Goal: Task Accomplishment & Management: Use online tool/utility

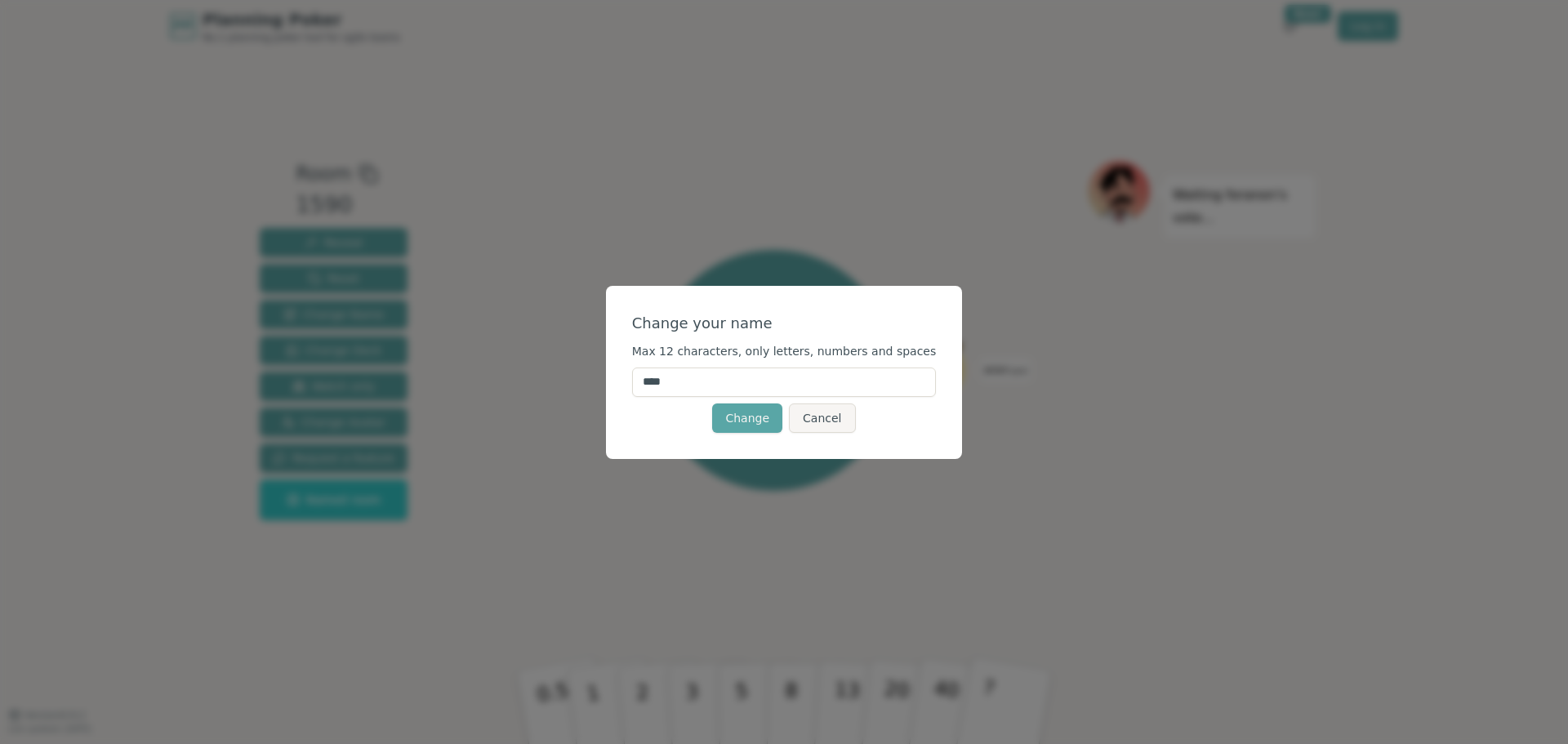
drag, startPoint x: 672, startPoint y: 376, endPoint x: 544, endPoint y: 362, distance: 128.8
click at [544, 362] on div "Change your name Max 12 characters, only letters, numbers and spaces **** Chang…" at bounding box center [784, 372] width 1568 height 744
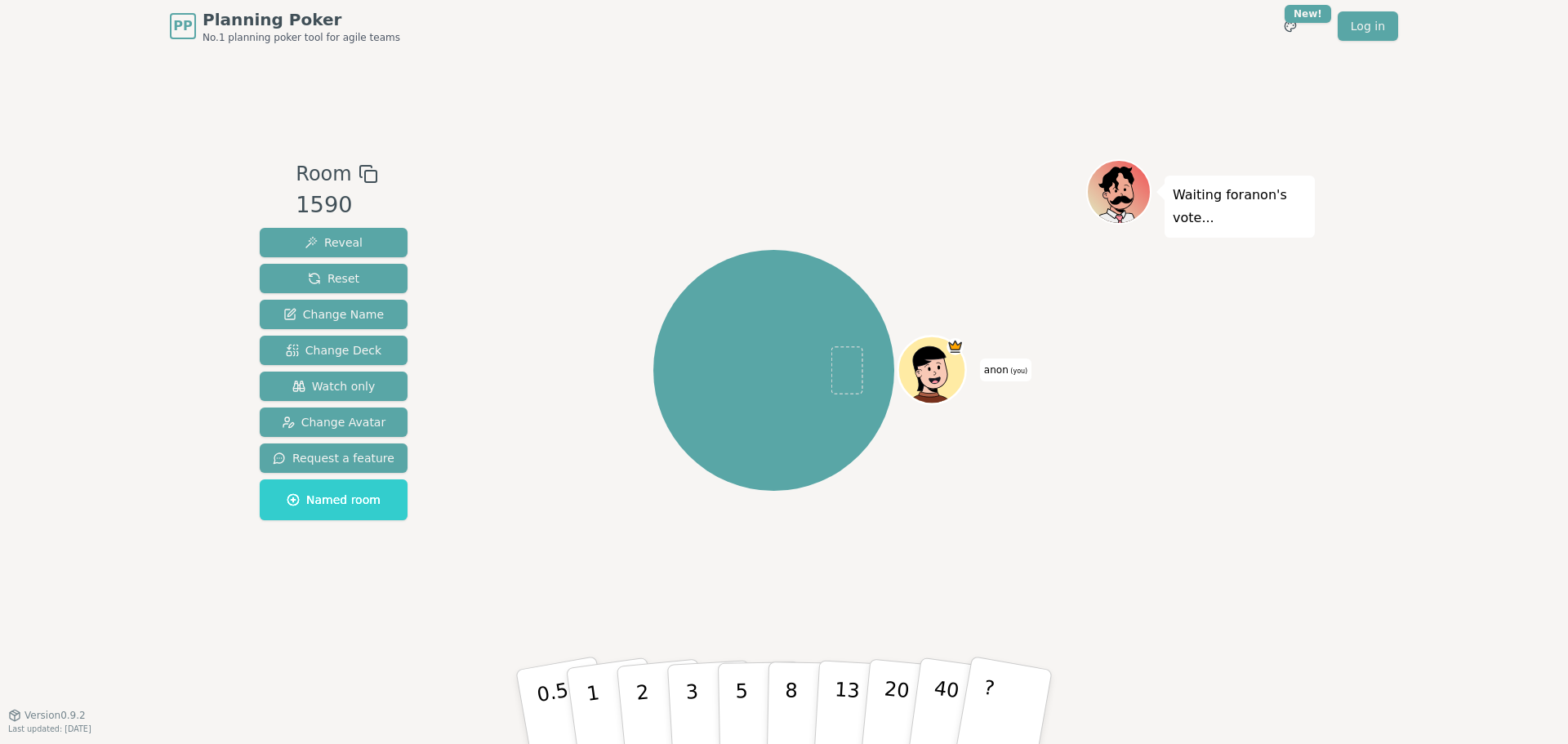
click at [365, 171] on rect at bounding box center [371, 176] width 11 height 11
click at [334, 379] on span "Watch only" at bounding box center [334, 387] width 83 height 17
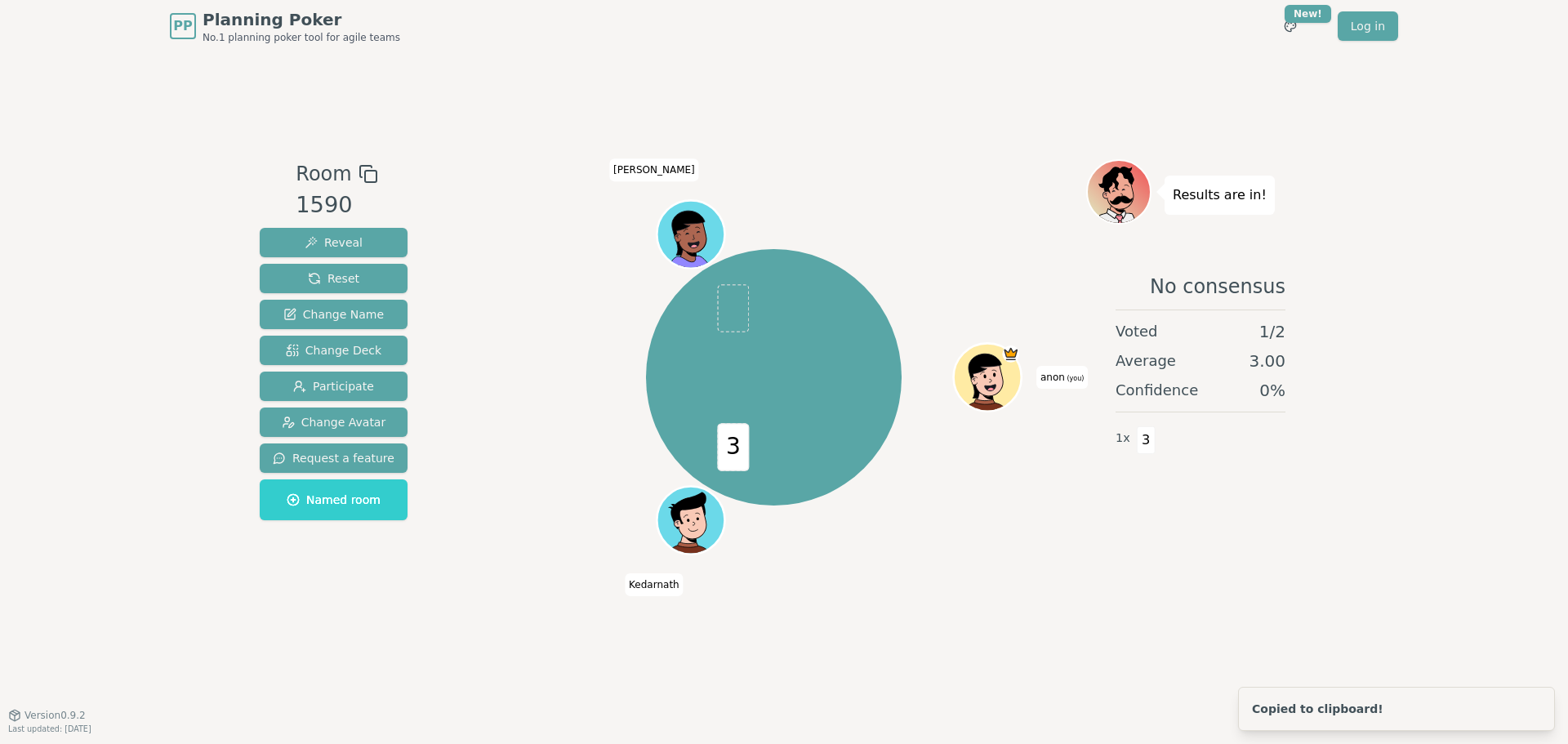
click at [354, 656] on div "Room 1590 Reveal Reset Change Name Change Deck Participate Change Avatar Reques…" at bounding box center [784, 383] width 1062 height 663
drag, startPoint x: 1105, startPoint y: 607, endPoint x: 1080, endPoint y: 606, distance: 25.0
click at [1098, 607] on div "Results are in! No consensus Voted 1 / 2 Average 3.00 Confidence 0 % 1 x 3" at bounding box center [1200, 384] width 228 height 449
click at [547, 606] on div "3 anon (you) [PERSON_NAME]" at bounding box center [774, 384] width 625 height 449
click at [434, 428] on div "Room 1590 Reveal Reset Change Name Change Deck Participate Change Avatar Reques…" at bounding box center [784, 384] width 1062 height 449
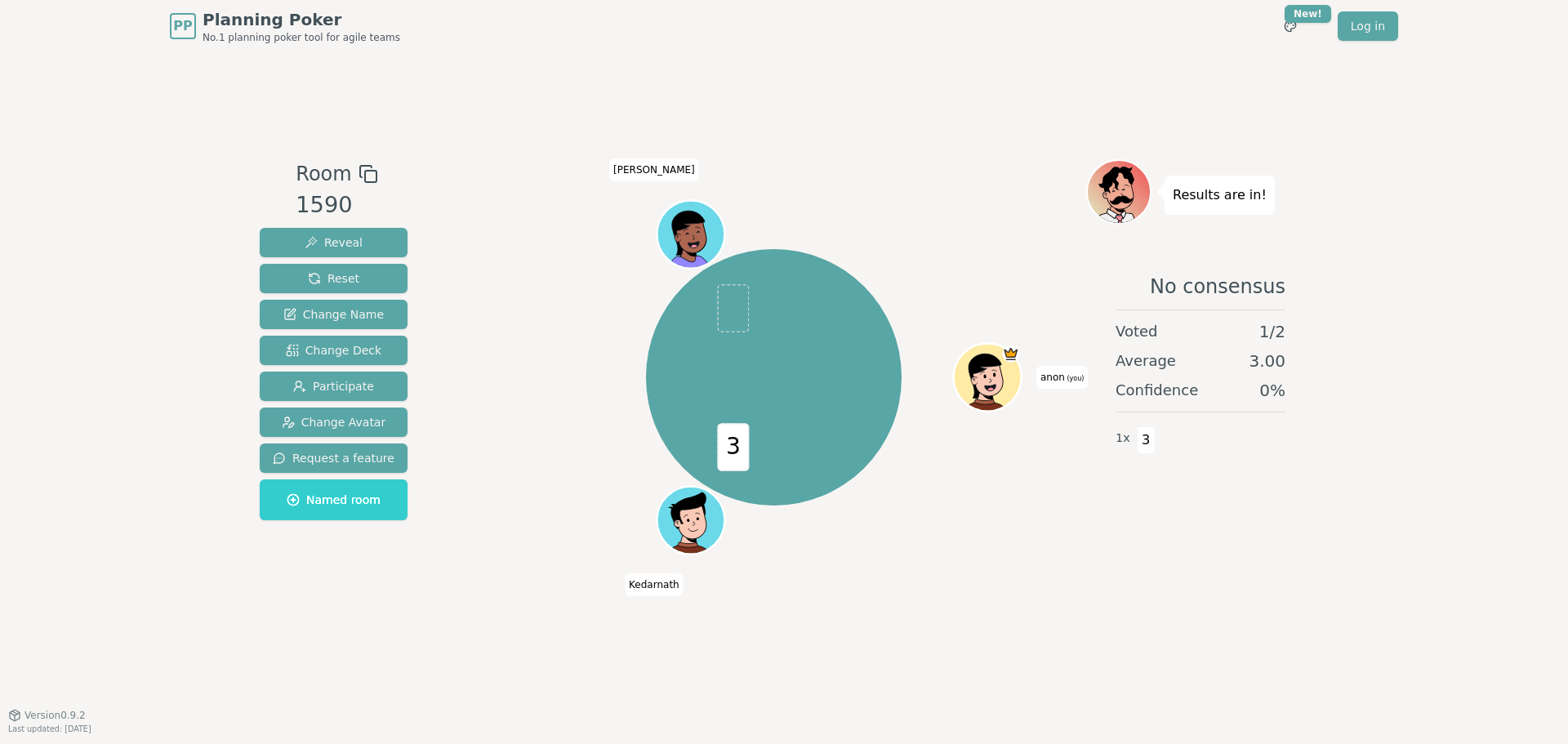
click at [562, 448] on div "3 anon (you) [PERSON_NAME]" at bounding box center [774, 378] width 625 height 379
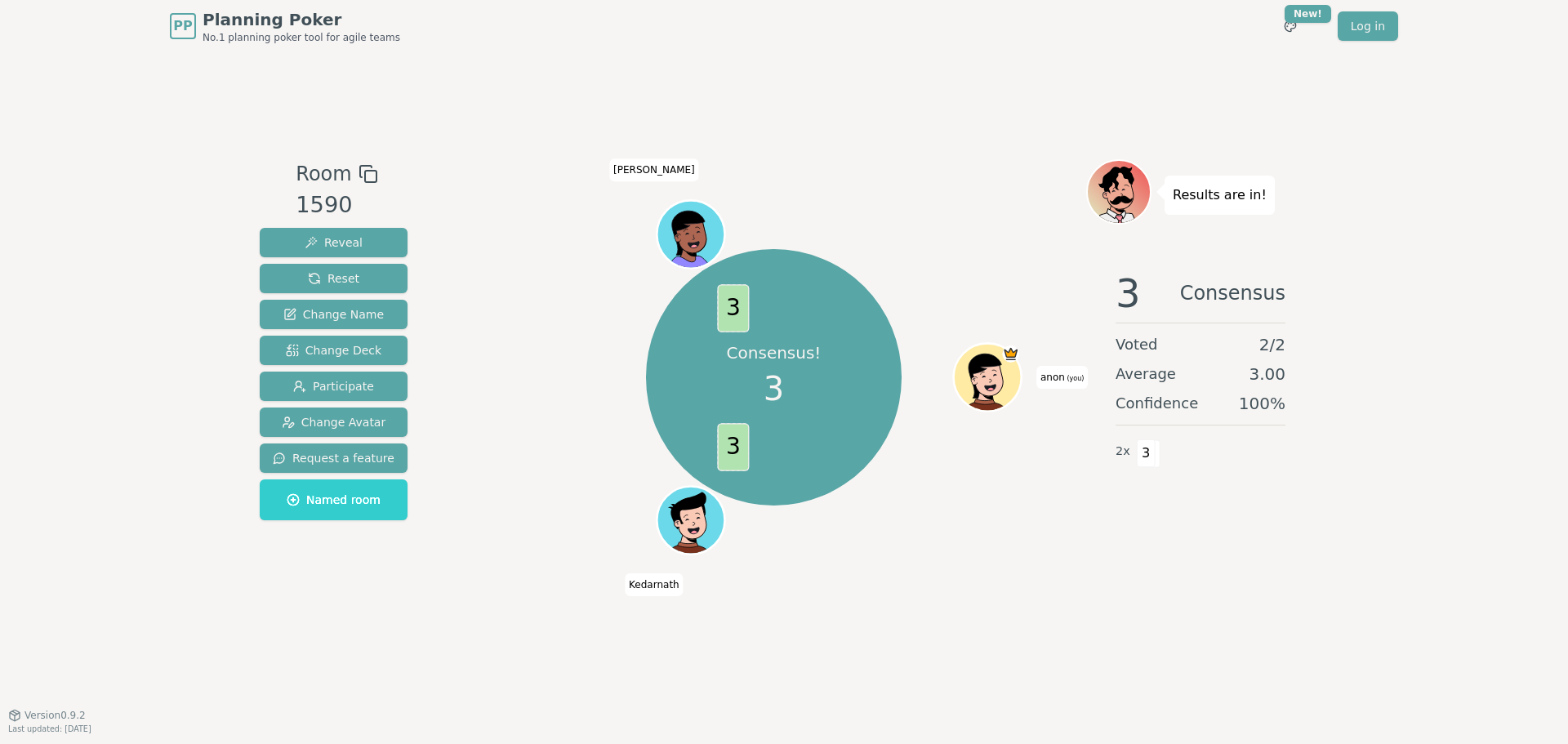
click at [485, 491] on div "Consensus! 3 3 3 anon (you) [PERSON_NAME]" at bounding box center [774, 378] width 625 height 379
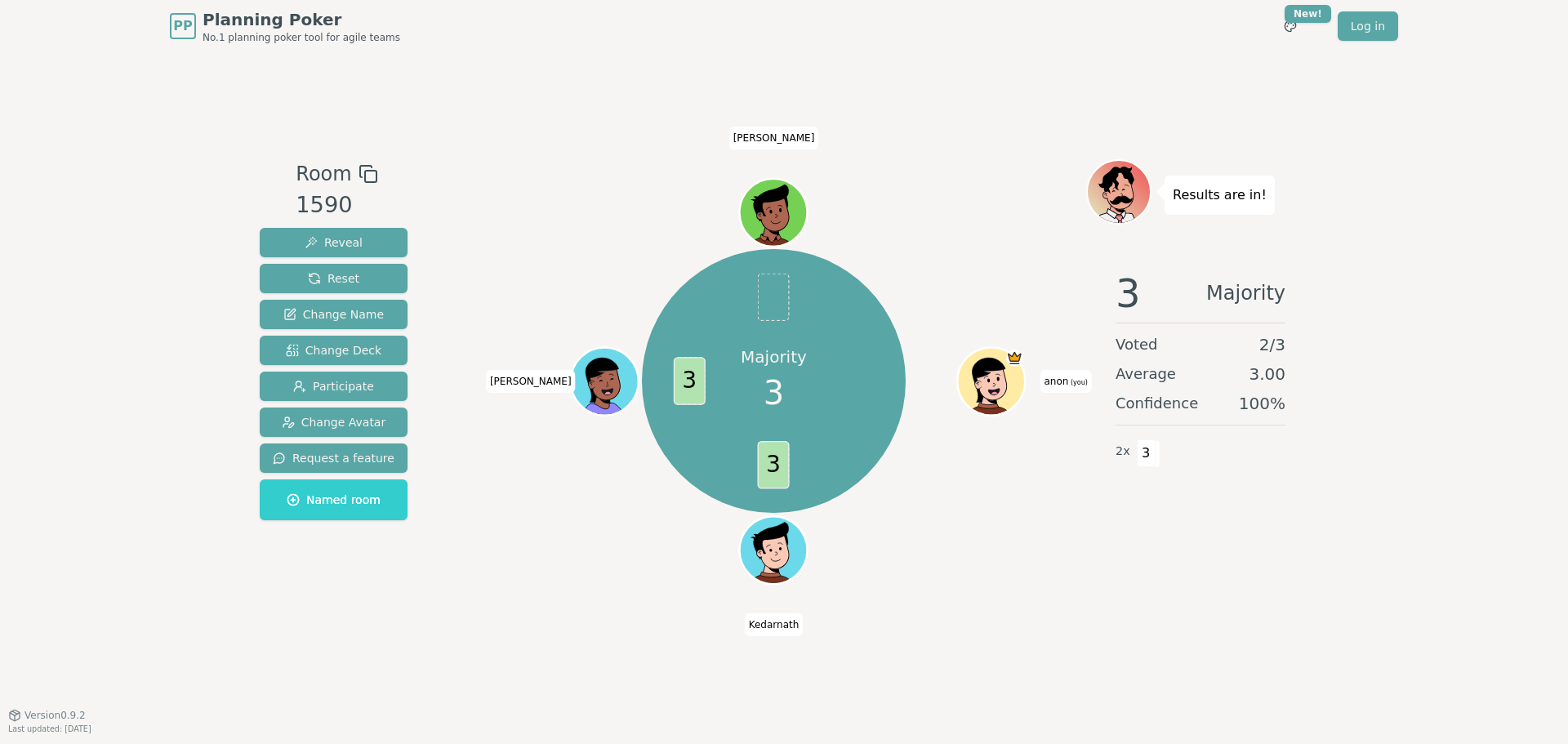
click at [538, 588] on div "Majority 3 3 3 anon (you) [PERSON_NAME]" at bounding box center [774, 384] width 625 height 449
click at [353, 278] on button "Reset" at bounding box center [334, 279] width 148 height 30
click at [1142, 558] on div "3 Consensus Voted 3 / 3 Average 3.00 Confidence 100 % 3 x 3" at bounding box center [1200, 420] width 228 height 326
click at [471, 226] on div "Consensus! 3 ? 3 3 3 anon (you) [PERSON_NAME]" at bounding box center [774, 381] width 625 height 386
click at [366, 287] on button "Reset" at bounding box center [334, 279] width 148 height 30
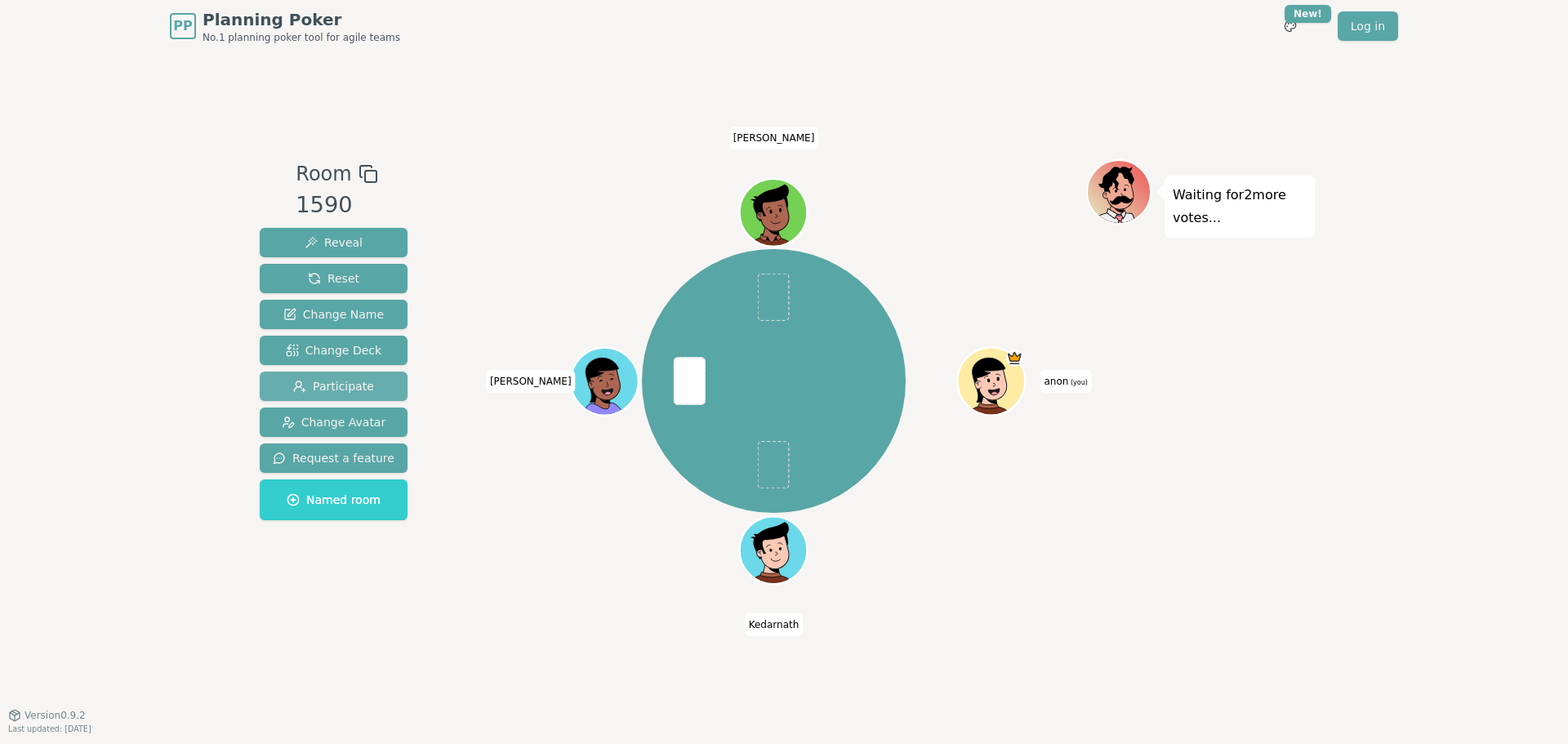
click at [345, 393] on span "Participate" at bounding box center [334, 387] width 81 height 17
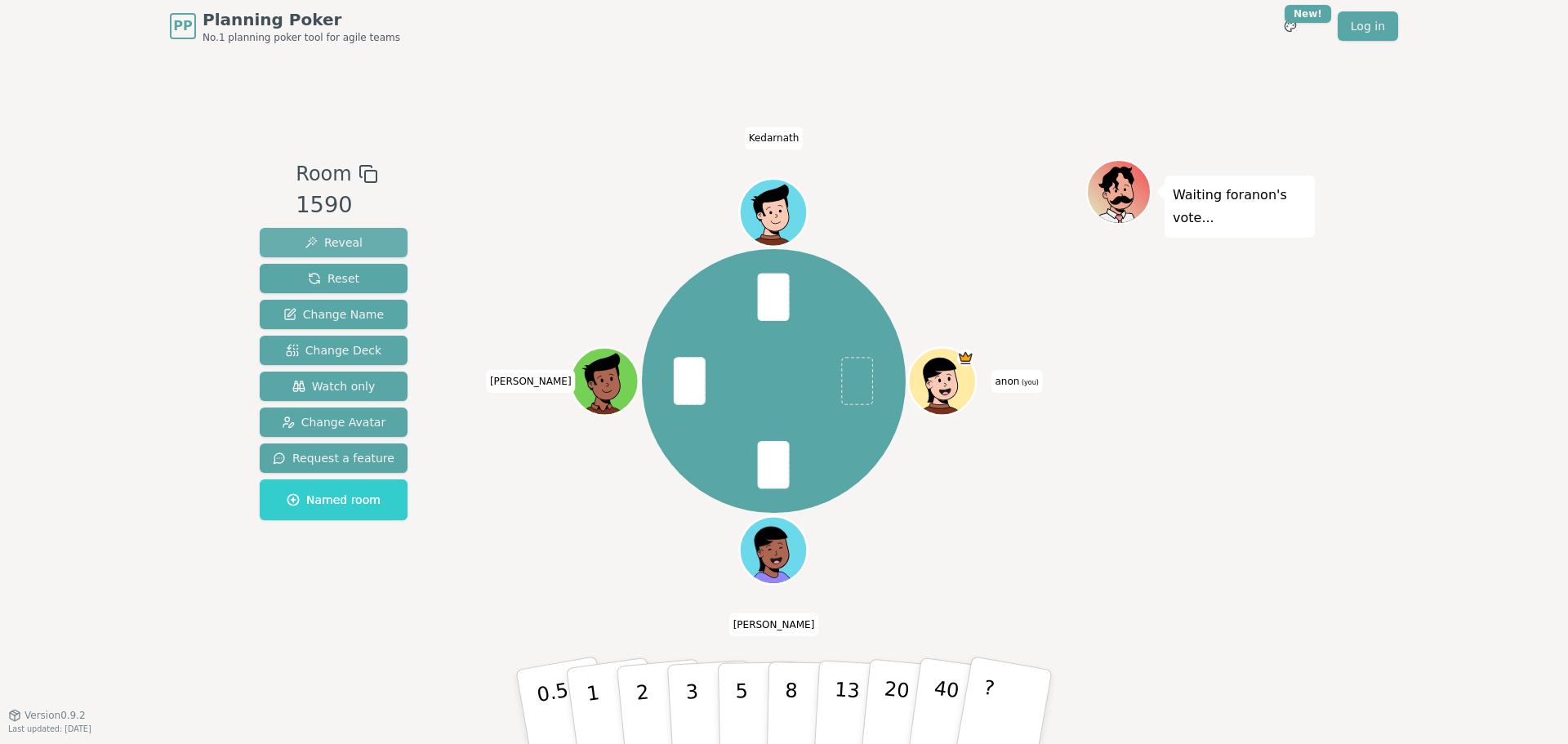
click at [360, 235] on button "Reveal" at bounding box center [334, 242] width 148 height 30
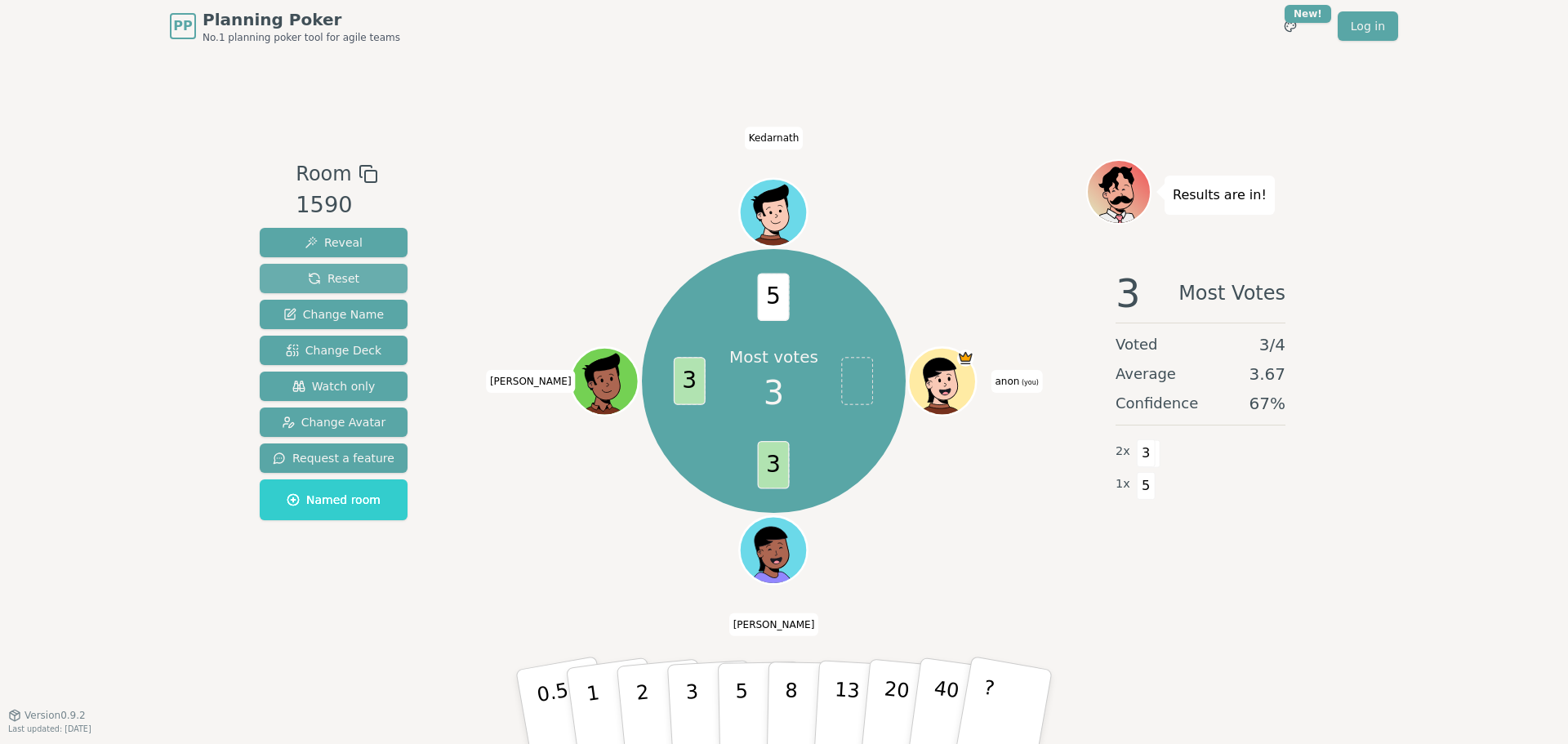
click at [364, 269] on button "Reset" at bounding box center [334, 279] width 148 height 30
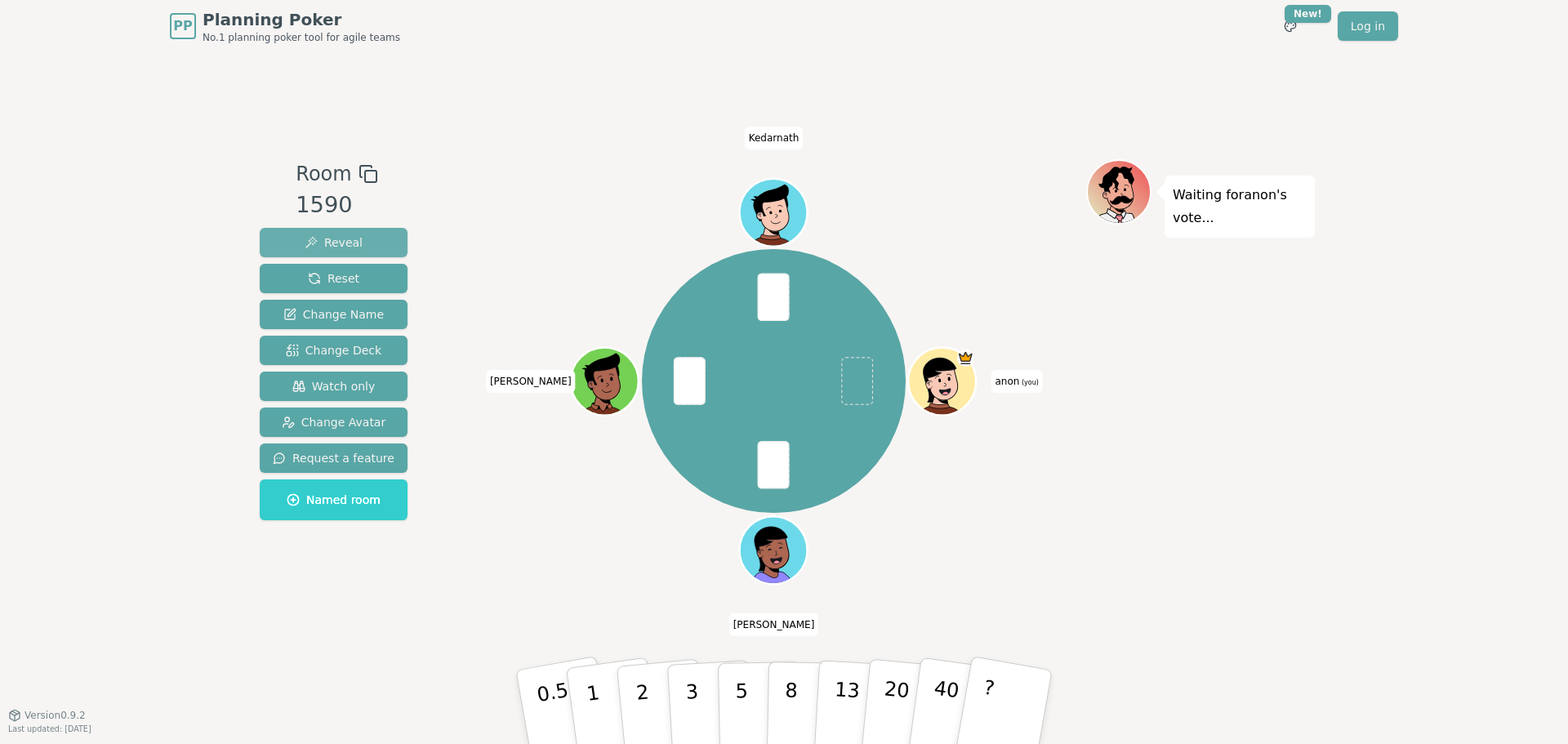
click at [338, 238] on span "Reveal" at bounding box center [334, 242] width 58 height 17
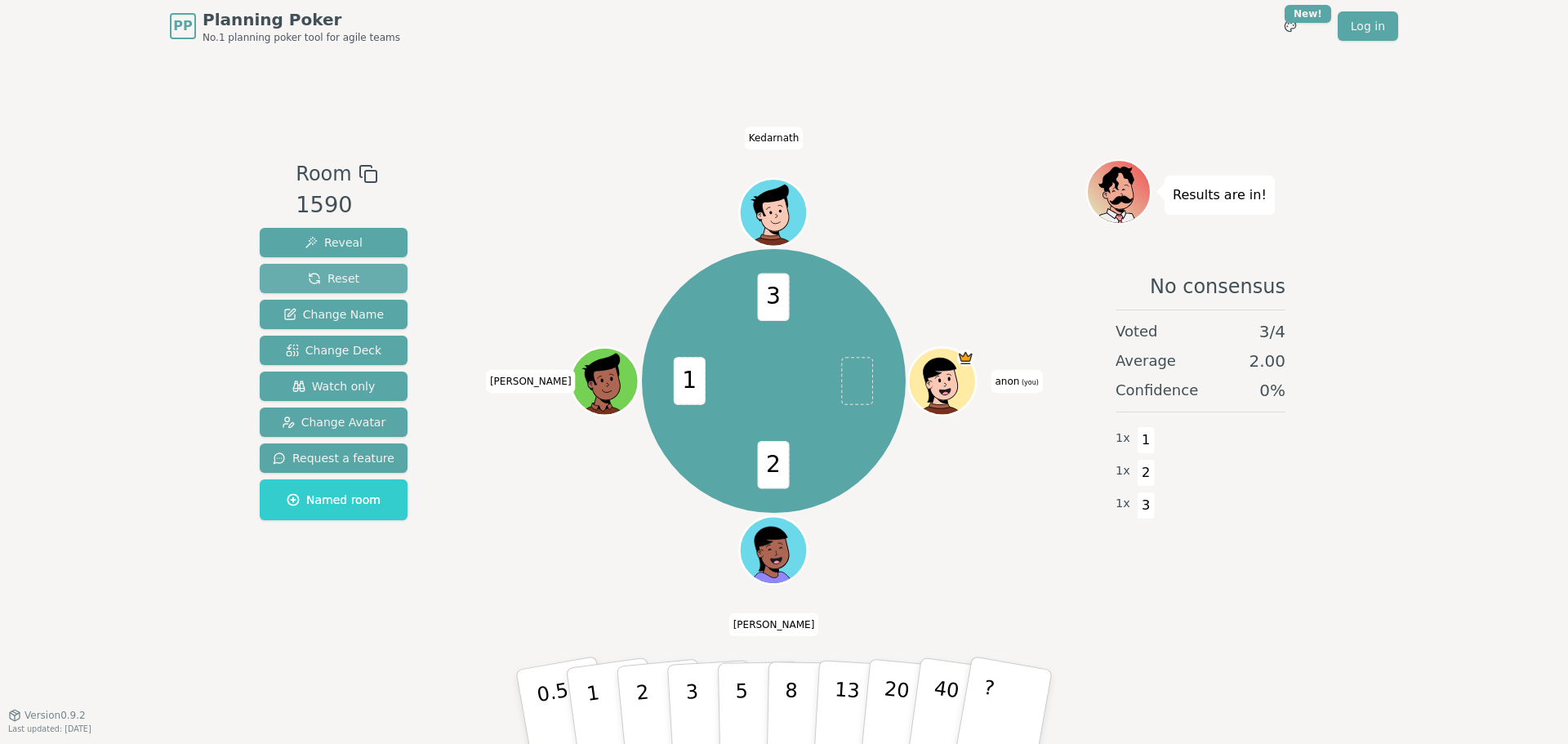
click at [338, 278] on span "Reset" at bounding box center [333, 279] width 51 height 17
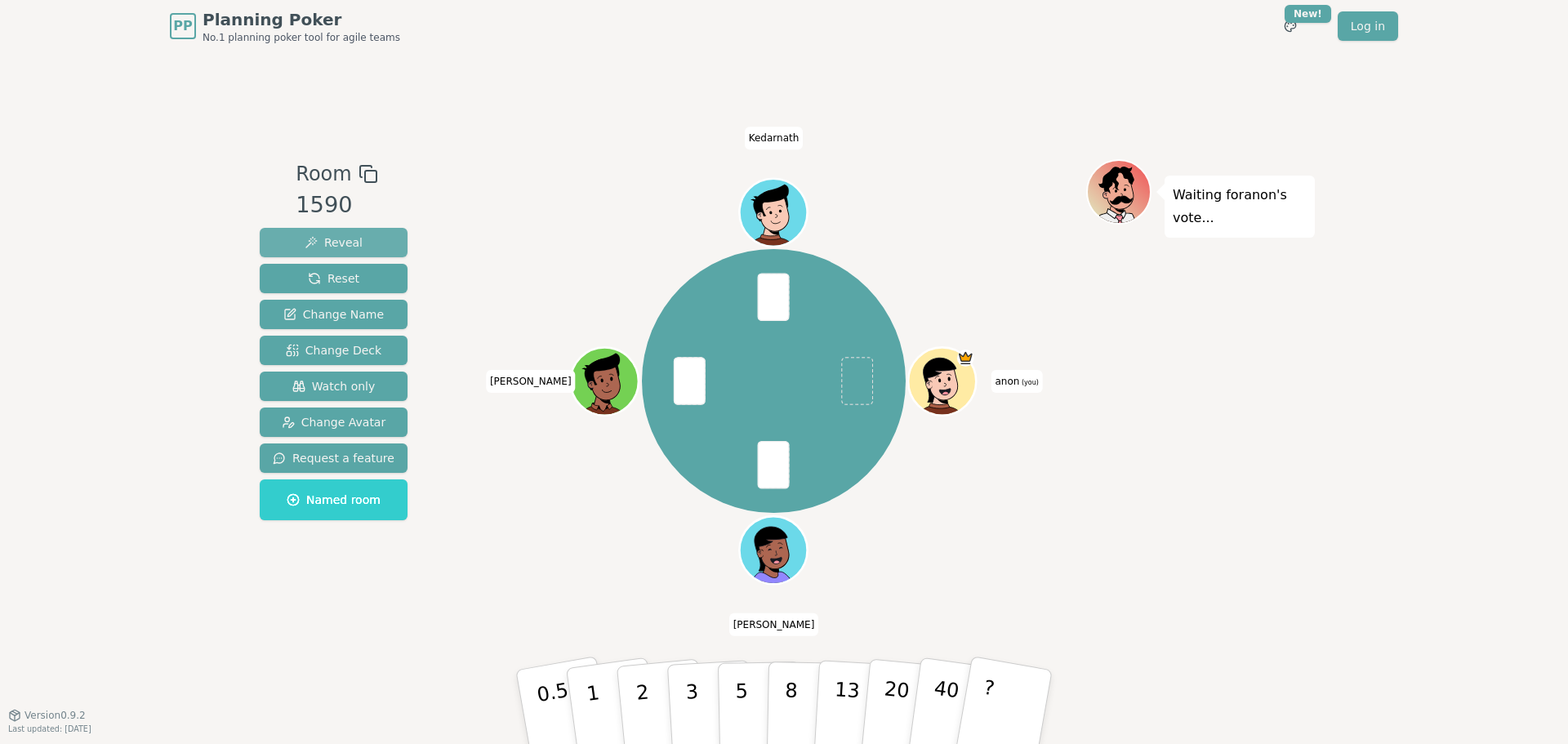
click at [307, 236] on span "Reveal" at bounding box center [334, 242] width 58 height 17
